Goal: Find specific page/section: Find specific page/section

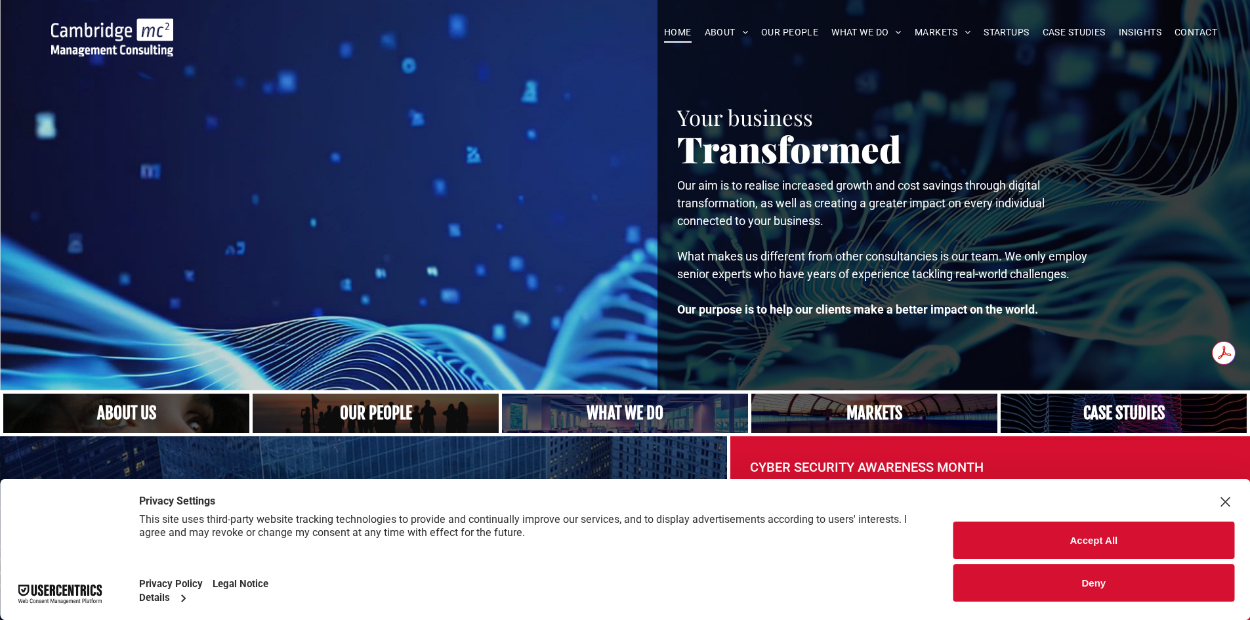
drag, startPoint x: 1055, startPoint y: 547, endPoint x: 920, endPoint y: 520, distance: 137.8
click at [1055, 547] on button "Accept All" at bounding box center [1093, 539] width 281 height 37
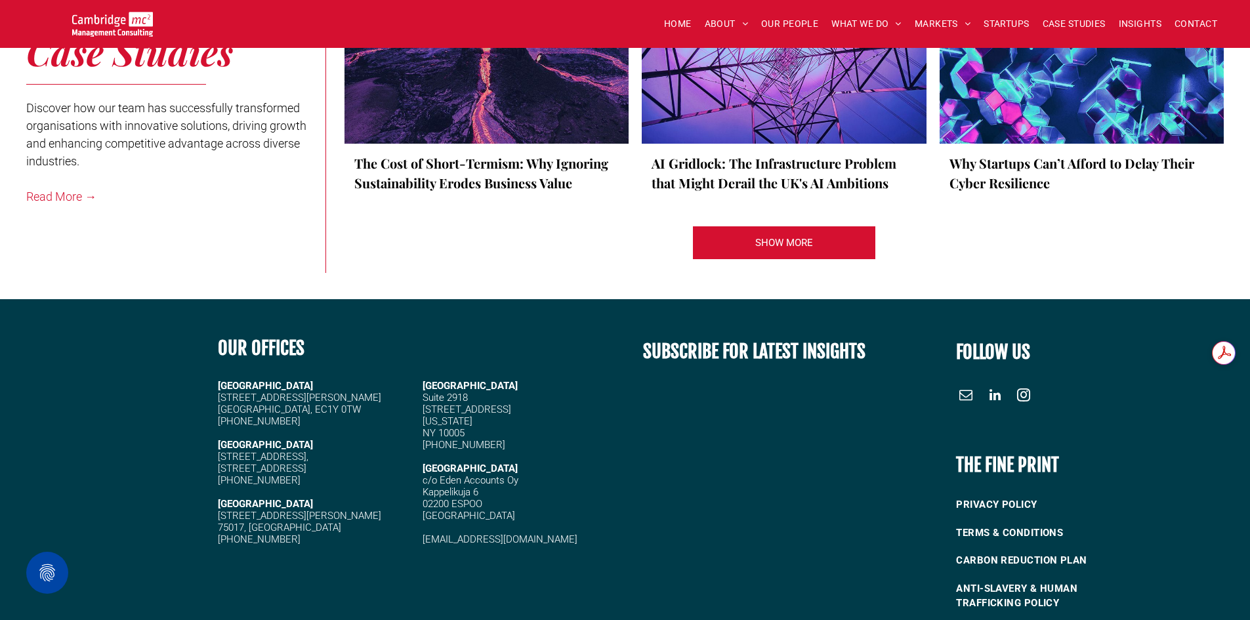
scroll to position [2892, 0]
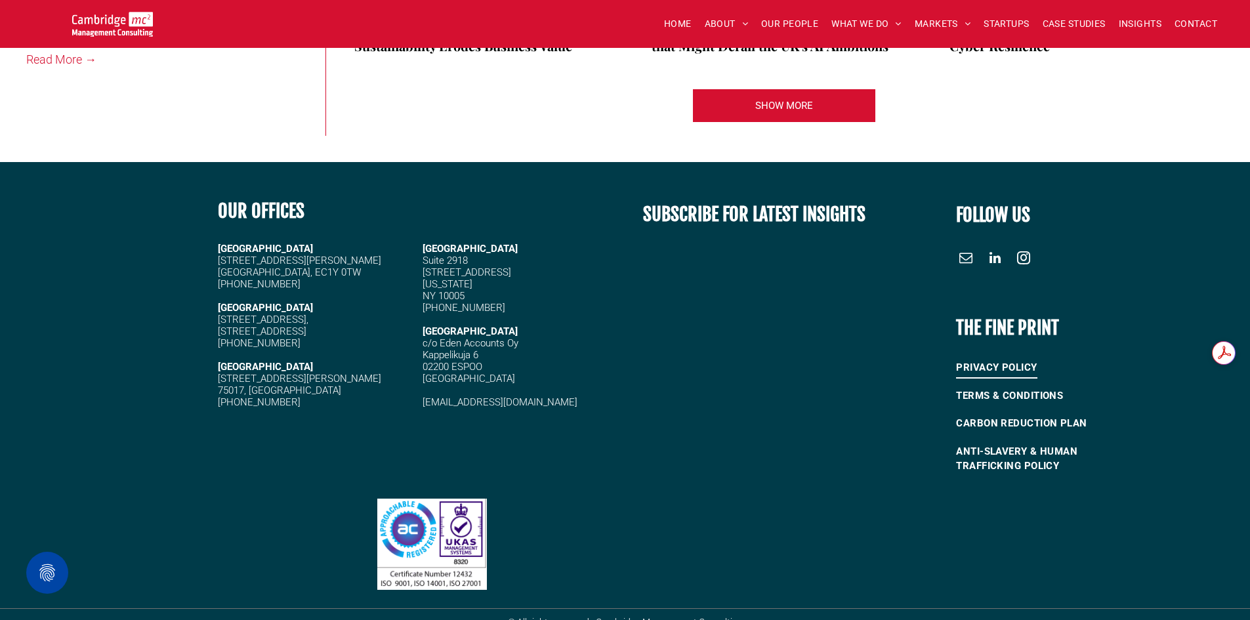
click at [981, 357] on span "PRIVACY POLICY" at bounding box center [996, 368] width 81 height 22
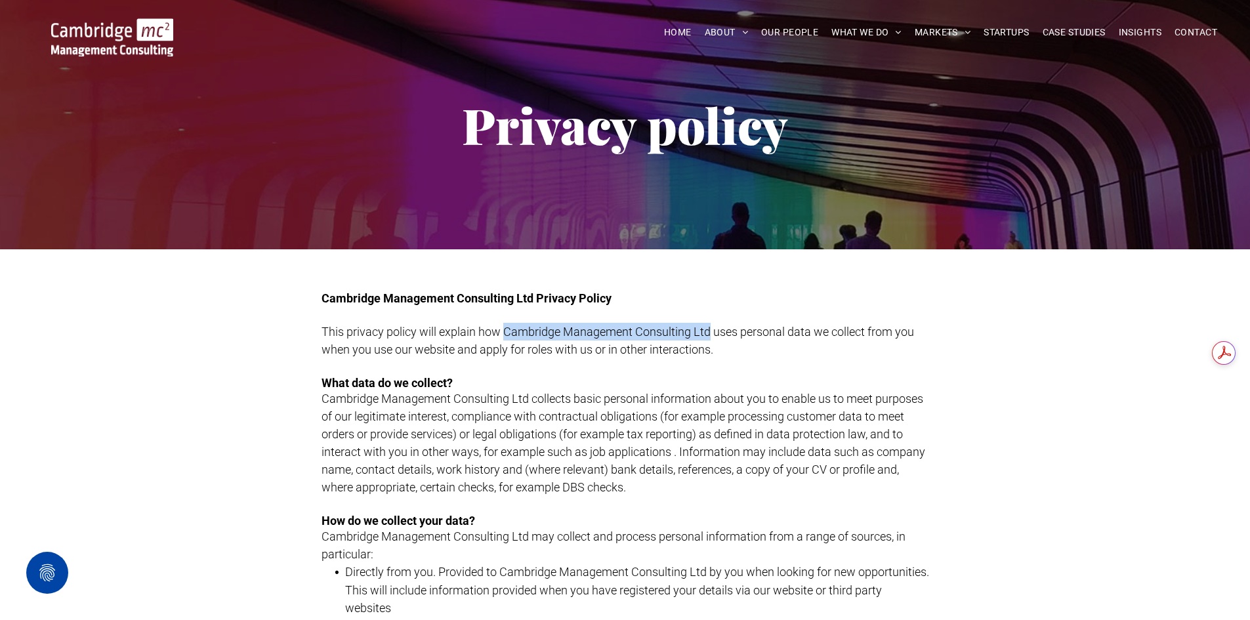
drag, startPoint x: 505, startPoint y: 332, endPoint x: 709, endPoint y: 336, distance: 204.0
click at [709, 336] on span "This privacy policy will explain how Cambridge Management Consulting Ltd uses p…" at bounding box center [617, 340] width 592 height 31
copy span "Cambridge Management Consulting Ltd"
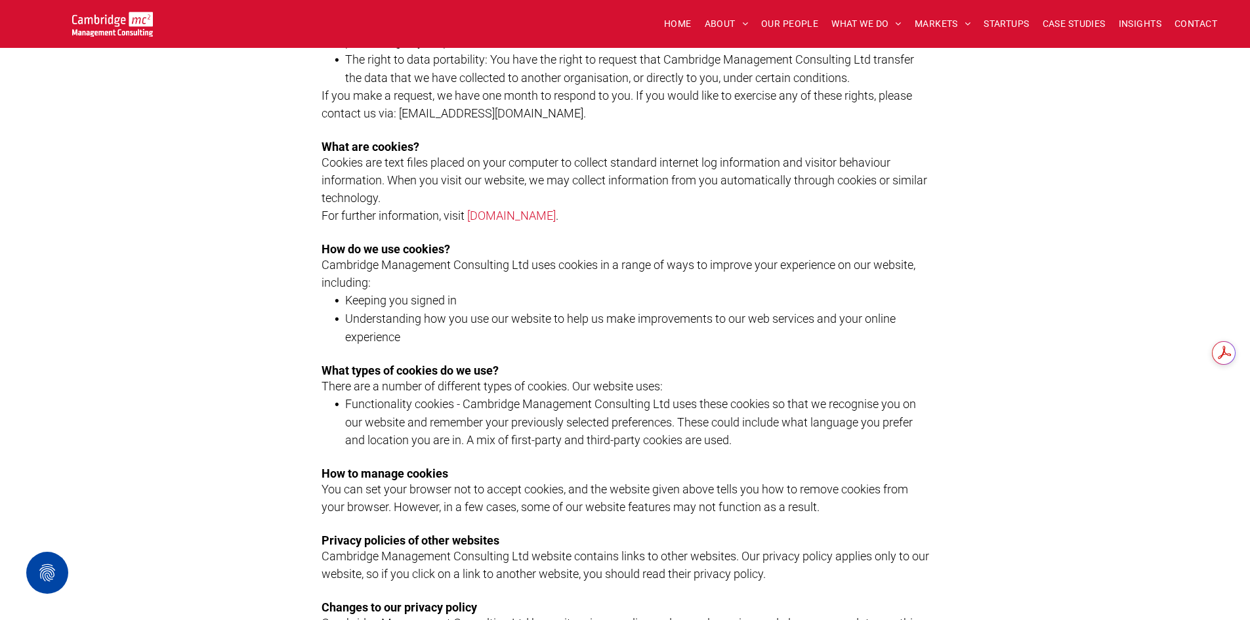
scroll to position [1091, 0]
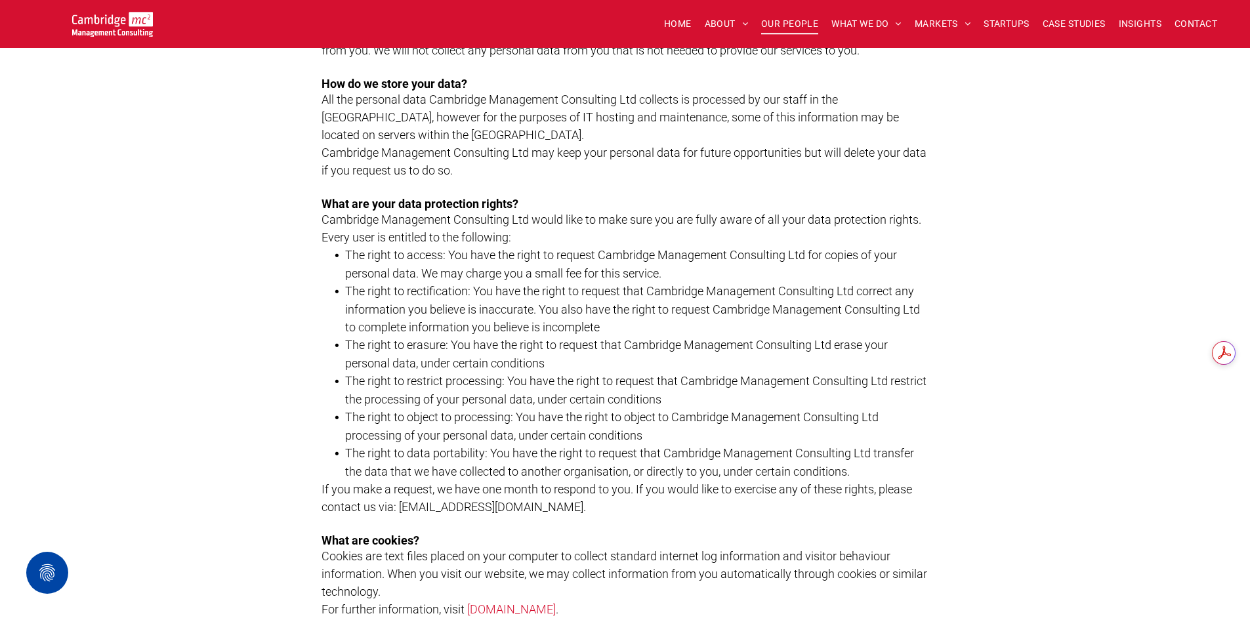
click at [781, 25] on span "OUR PEOPLE" at bounding box center [789, 24] width 57 height 20
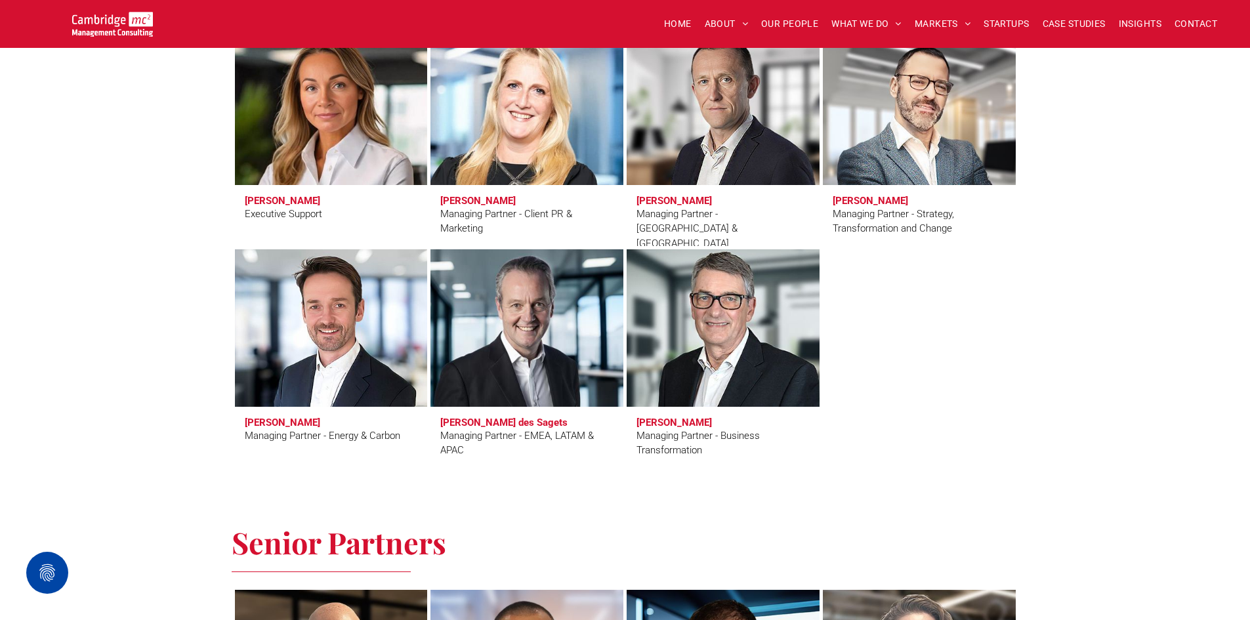
scroll to position [1115, 0]
